Goal: Information Seeking & Learning: Learn about a topic

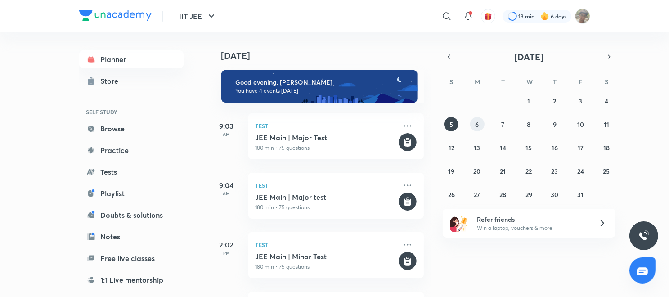
click at [474, 118] on button "6" at bounding box center [477, 124] width 14 height 14
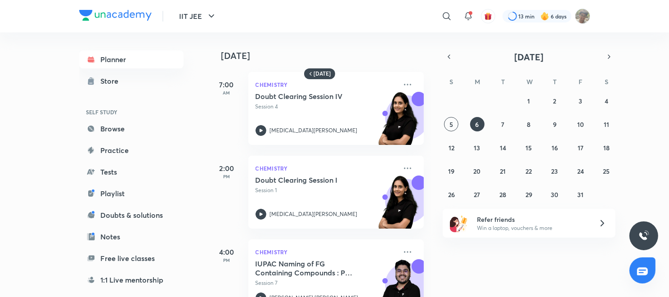
scroll to position [33, 0]
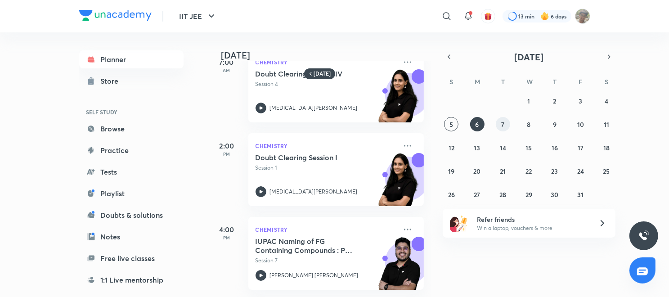
click at [500, 130] on button "7" at bounding box center [503, 124] width 14 height 14
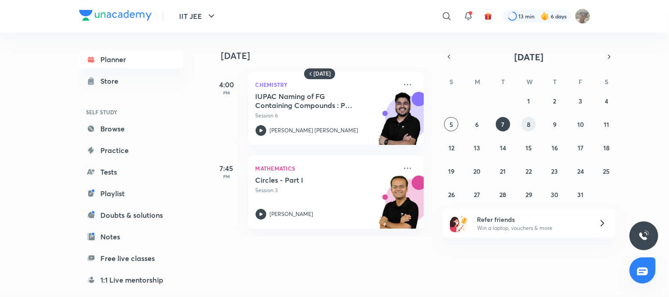
click at [529, 125] on abbr "8" at bounding box center [529, 124] width 4 height 9
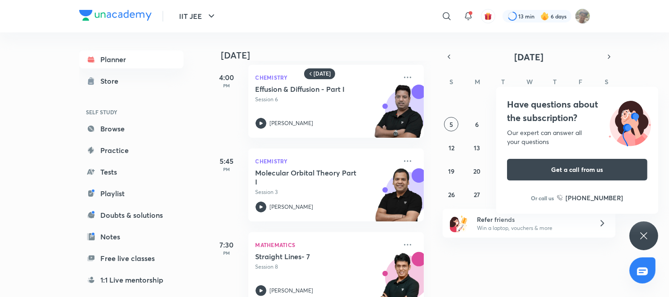
scroll to position [201, 0]
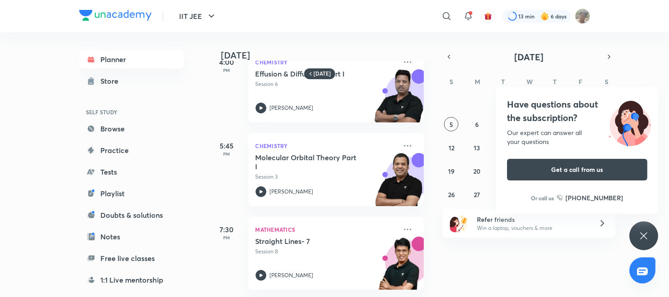
click at [644, 230] on icon at bounding box center [643, 235] width 11 height 11
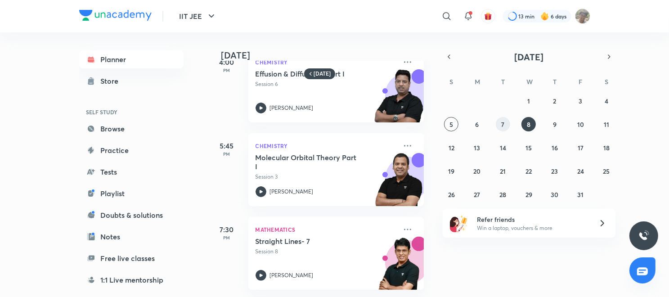
click at [503, 126] on abbr "7" at bounding box center [503, 124] width 3 height 9
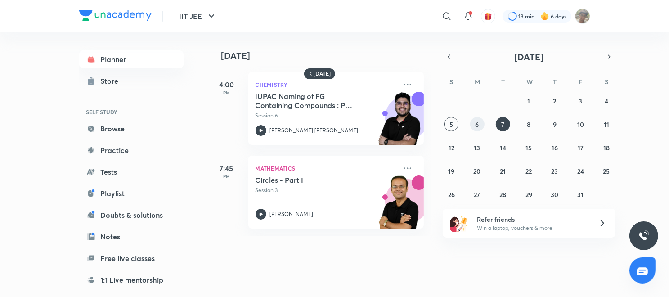
click at [480, 125] on button "6" at bounding box center [477, 124] width 14 height 14
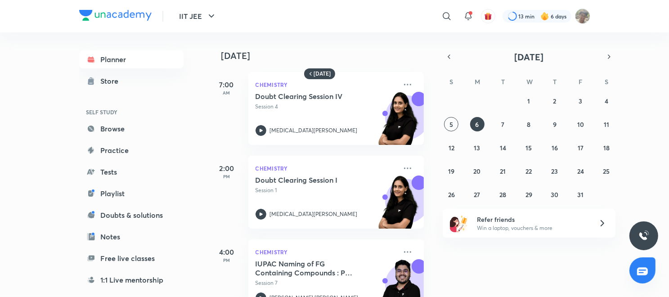
scroll to position [33, 0]
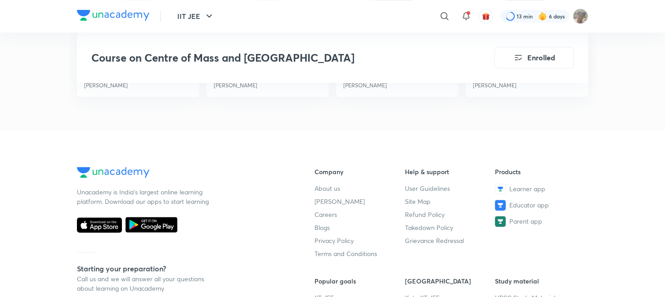
scroll to position [965, 0]
